Goal: Navigation & Orientation: Find specific page/section

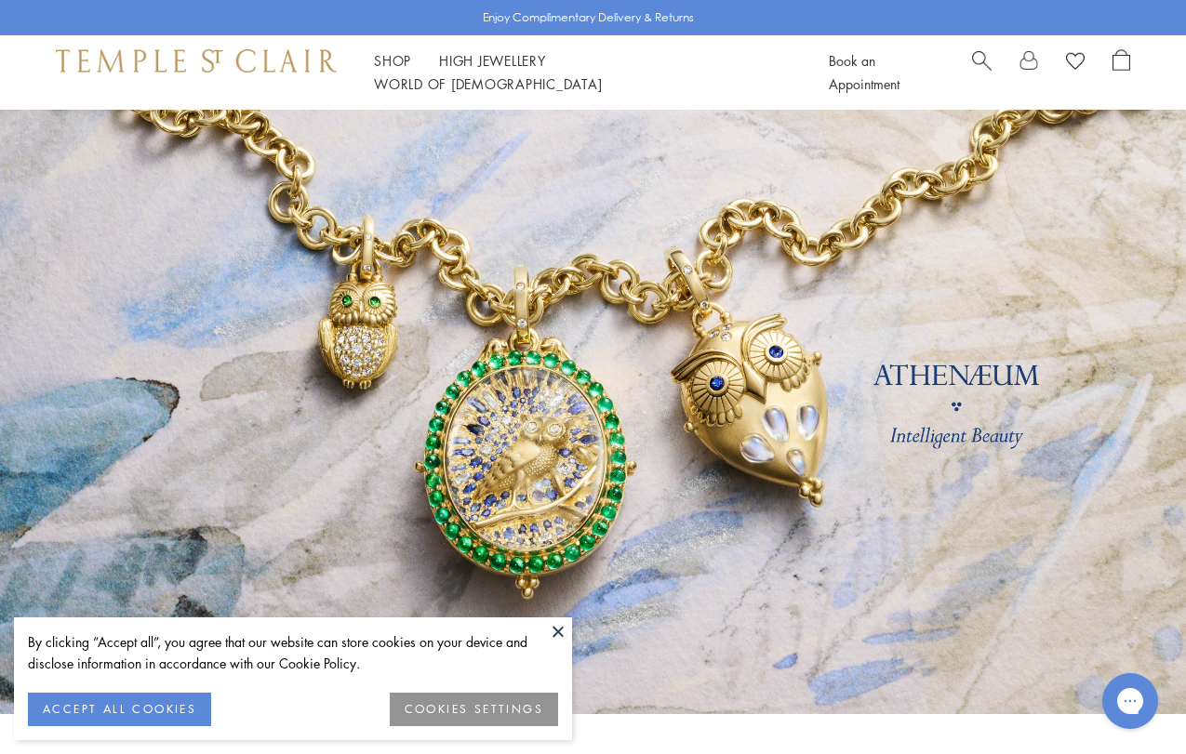
click at [553, 624] on button at bounding box center [558, 632] width 28 height 28
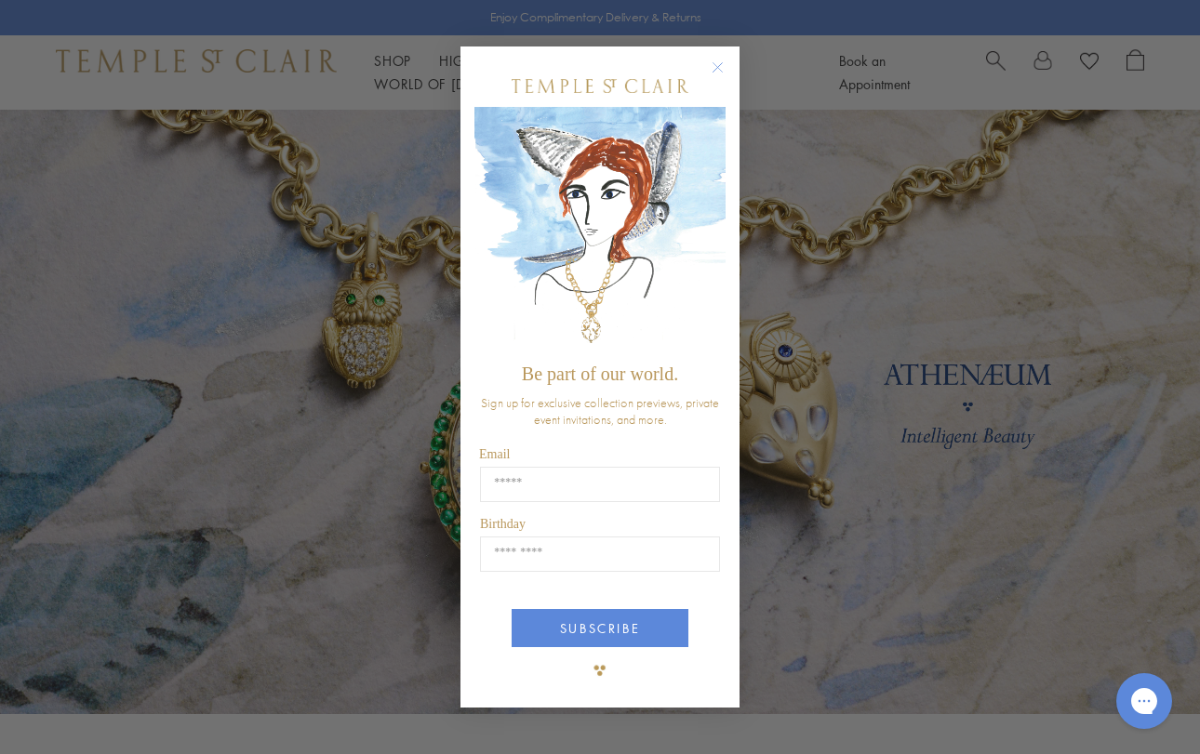
click at [720, 66] on circle "Close dialog" at bounding box center [718, 67] width 22 height 22
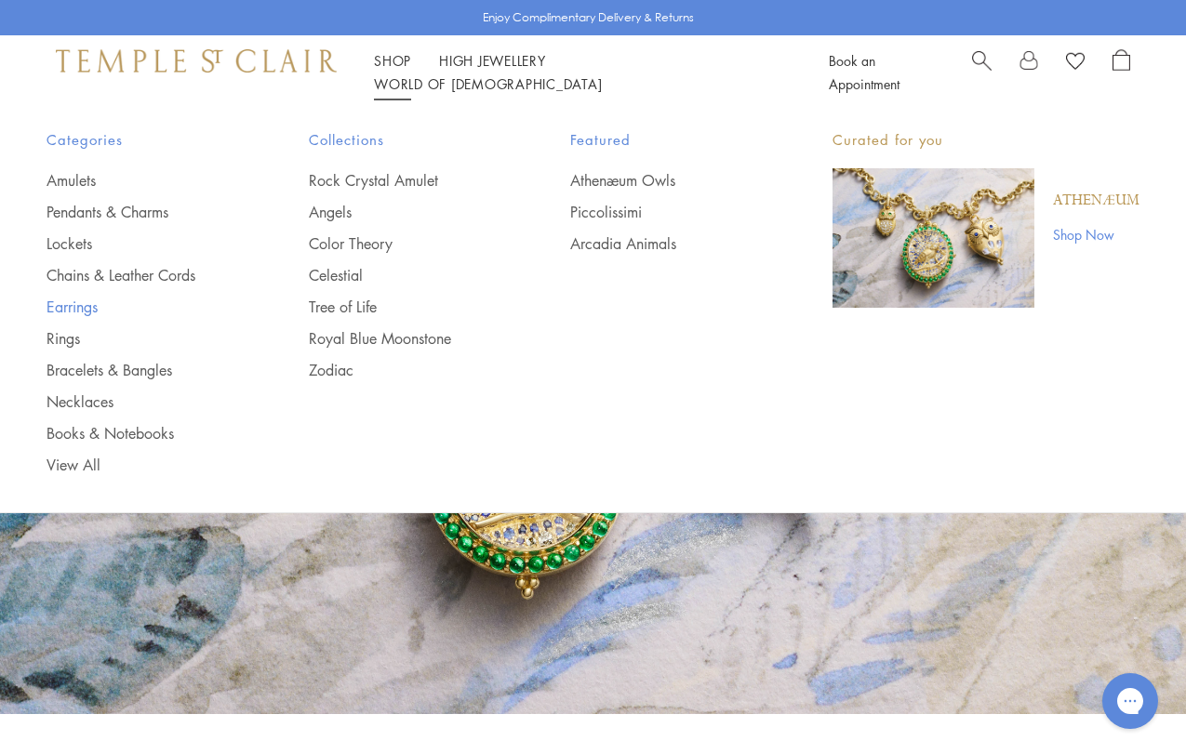
click at [87, 306] on link "Earrings" at bounding box center [141, 307] width 188 height 20
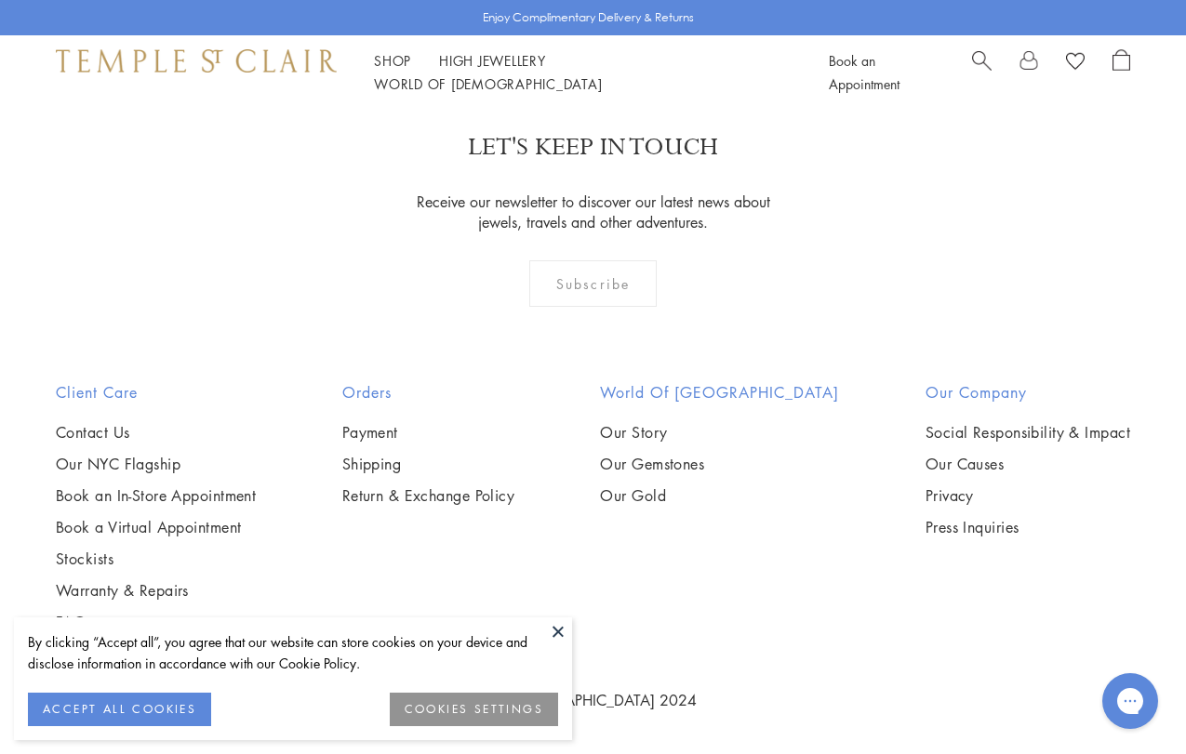
scroll to position [8468, 0]
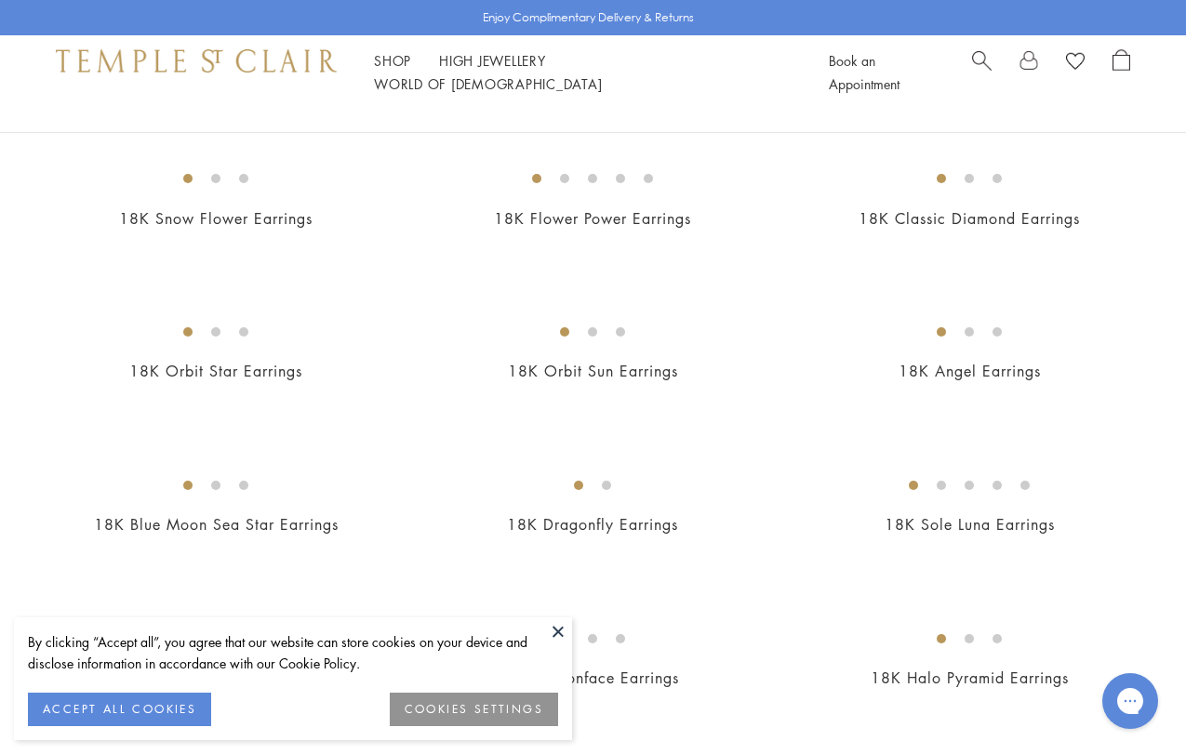
scroll to position [153, 0]
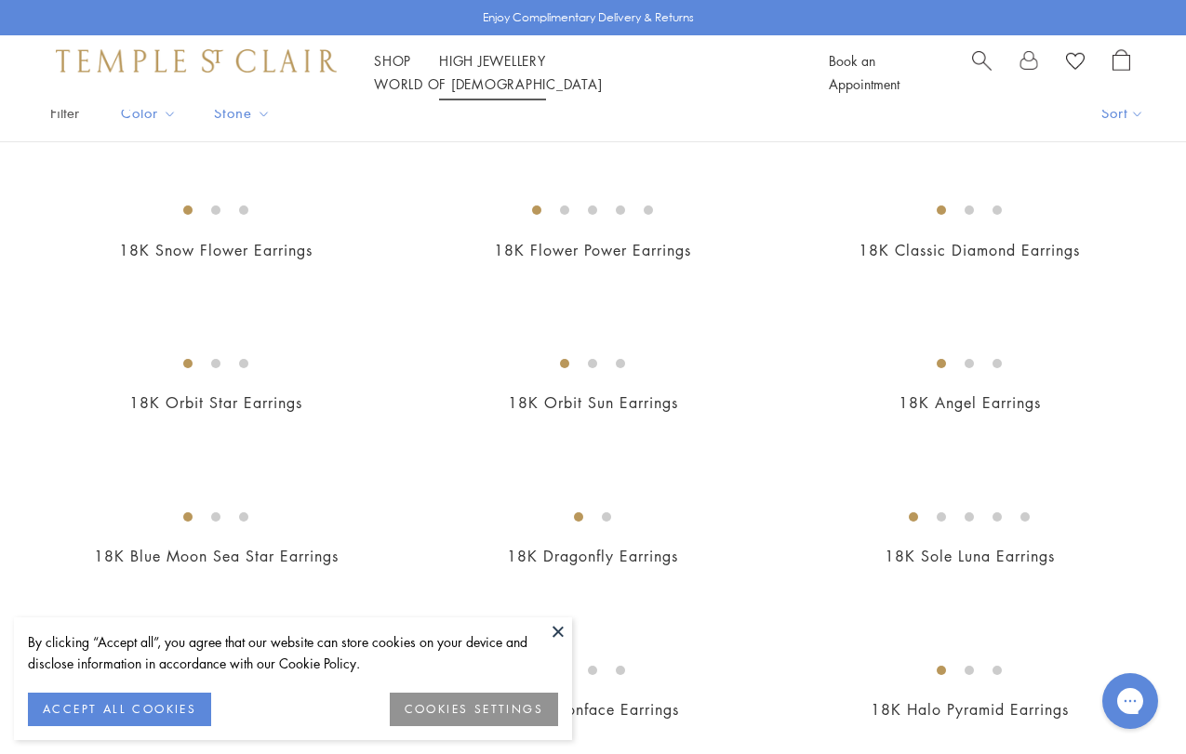
click at [524, 69] on link "High Jewellery High Jewellery" at bounding box center [492, 60] width 107 height 19
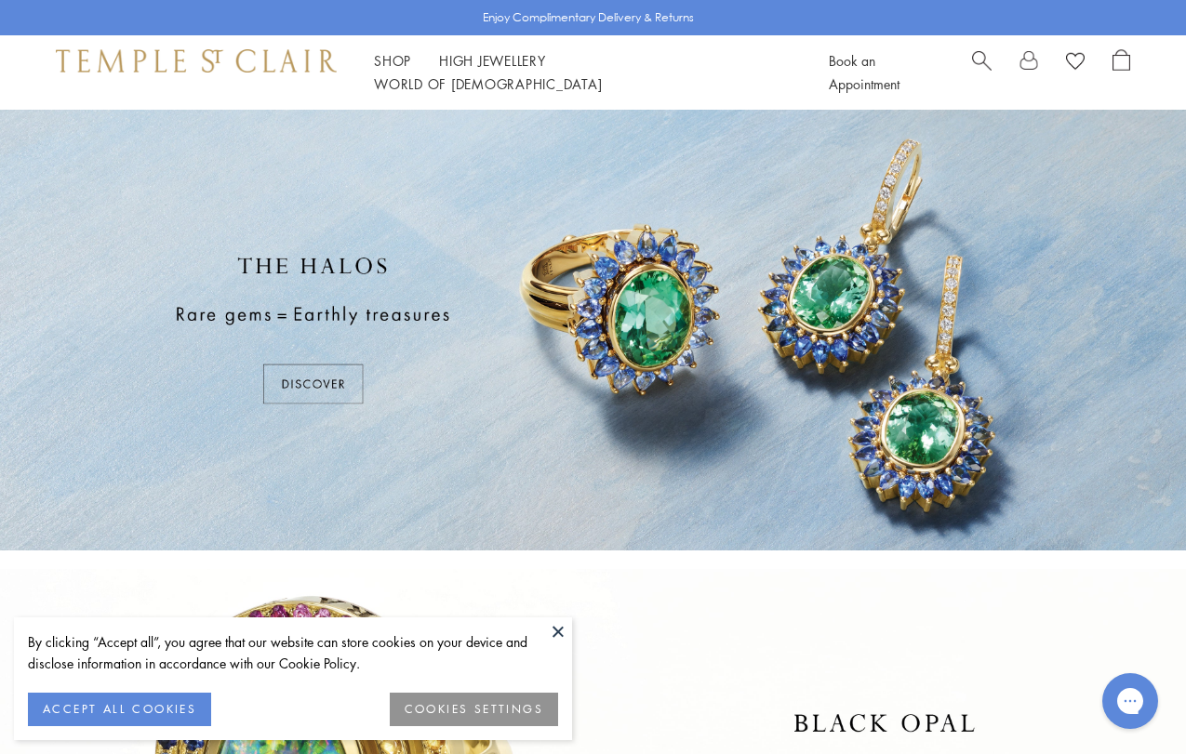
click at [315, 380] on div at bounding box center [593, 330] width 1186 height 441
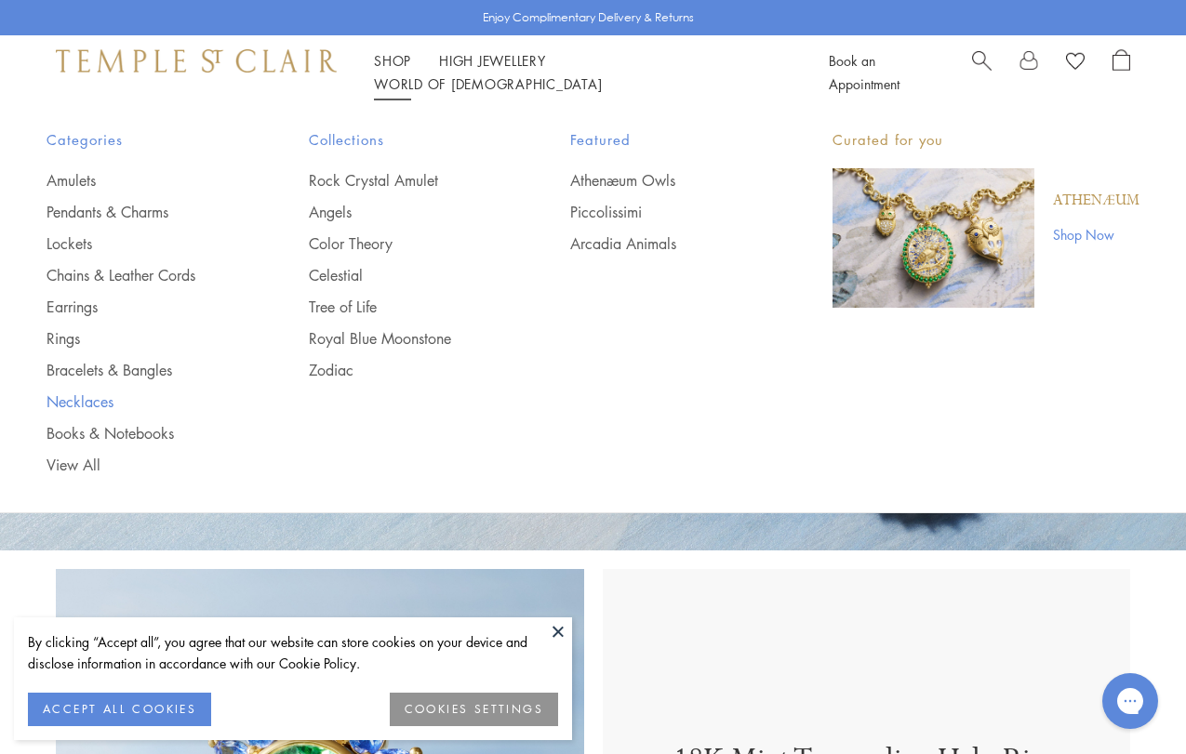
click at [87, 404] on link "Necklaces" at bounding box center [141, 402] width 188 height 20
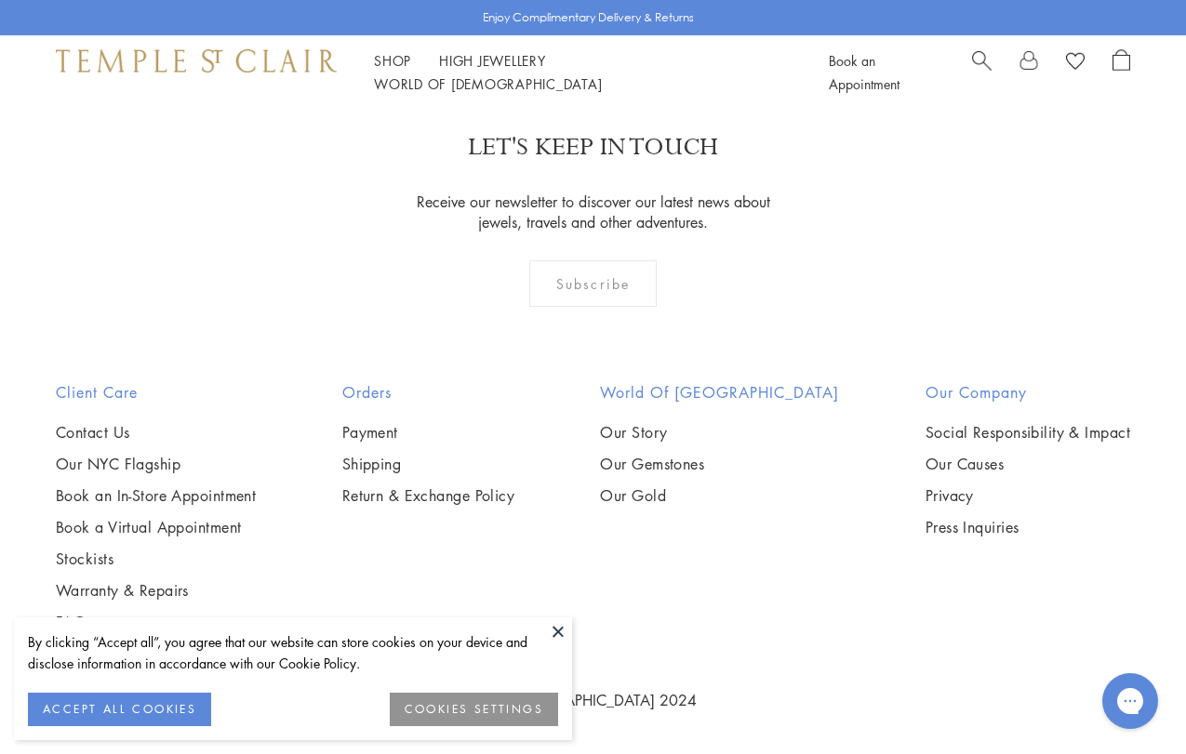
click at [980, 65] on span "Search" at bounding box center [982, 59] width 20 height 20
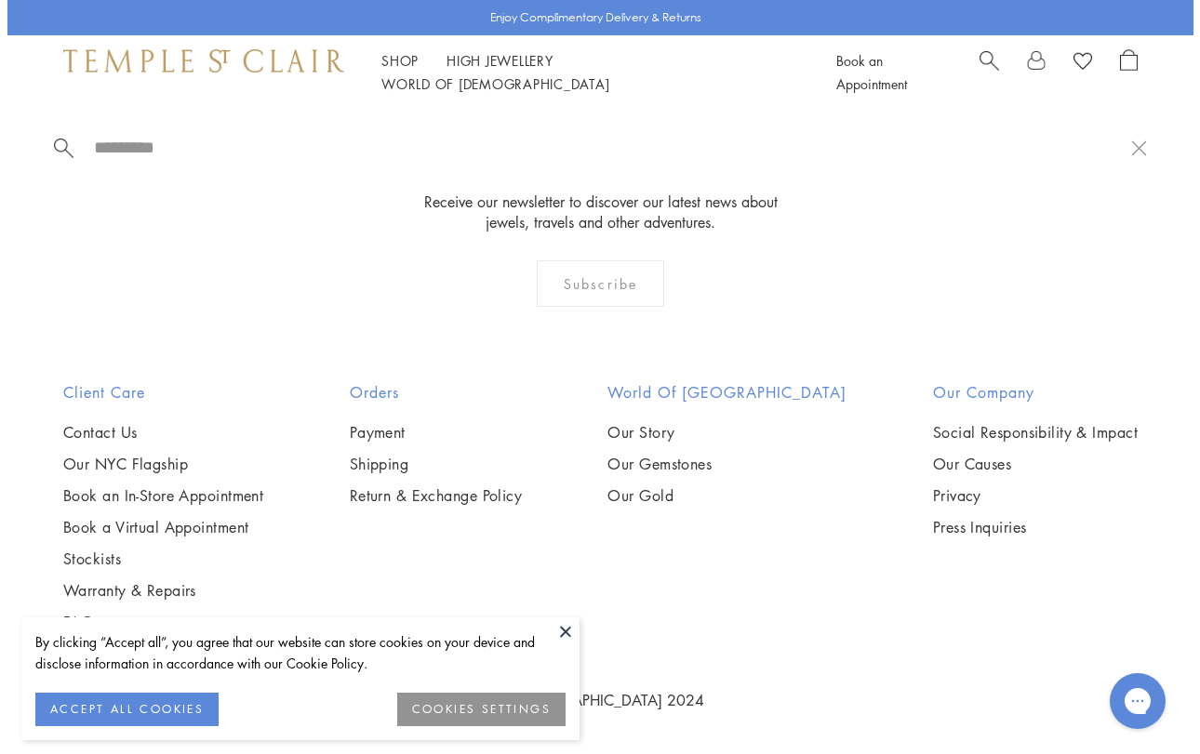
scroll to position [8547, 0]
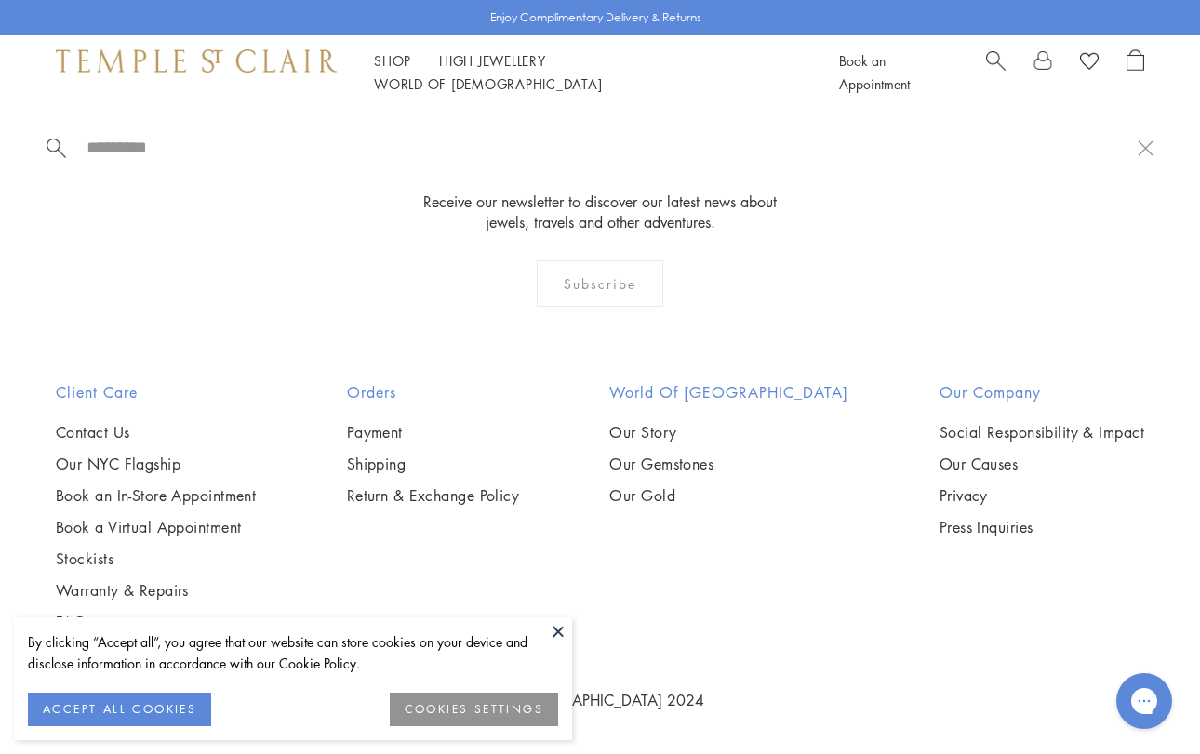
click at [558, 629] on button at bounding box center [558, 632] width 28 height 28
